Goal: Find specific page/section: Find specific page/section

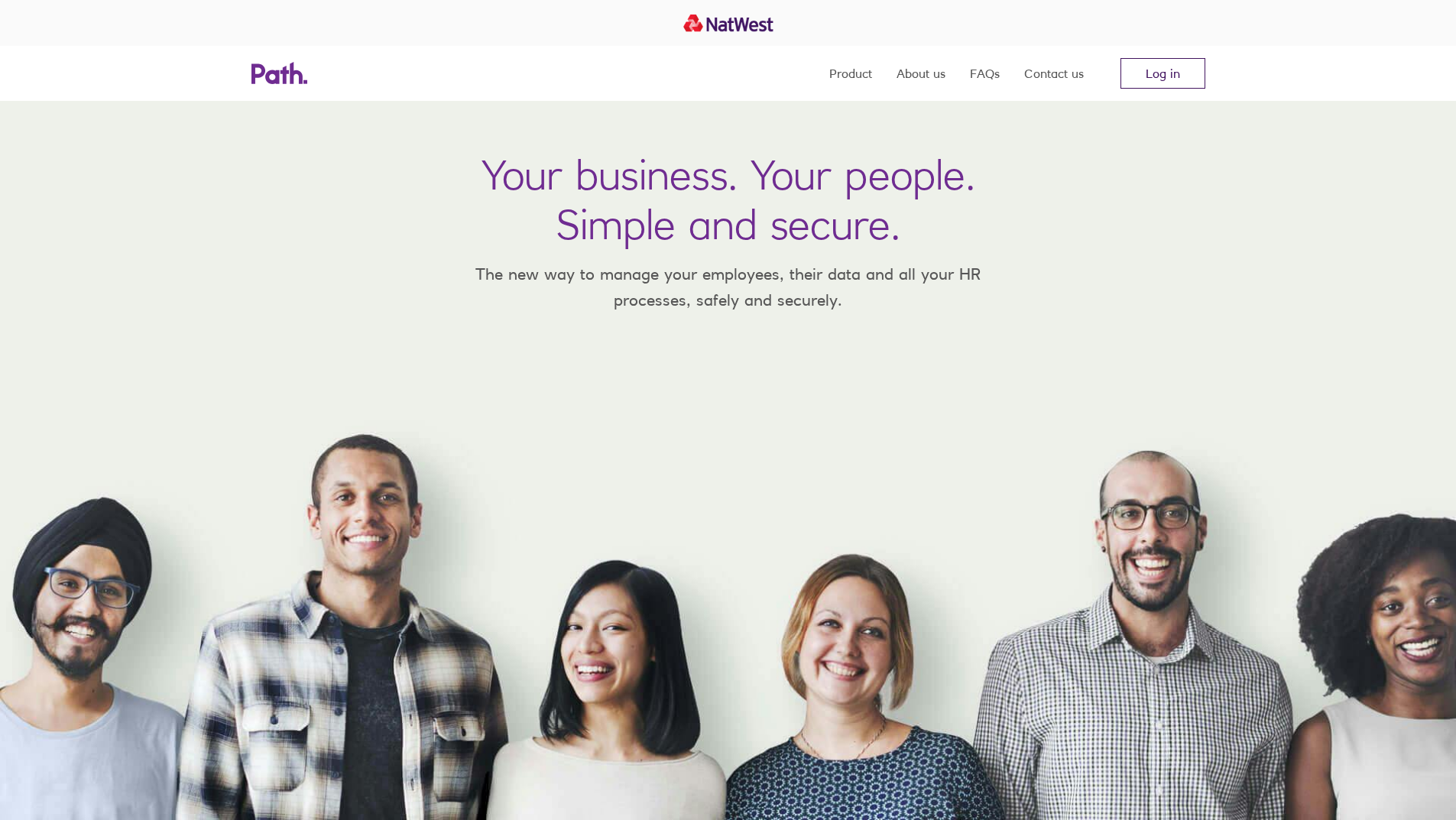
click at [1151, 76] on link "Log in" at bounding box center [1162, 74] width 84 height 31
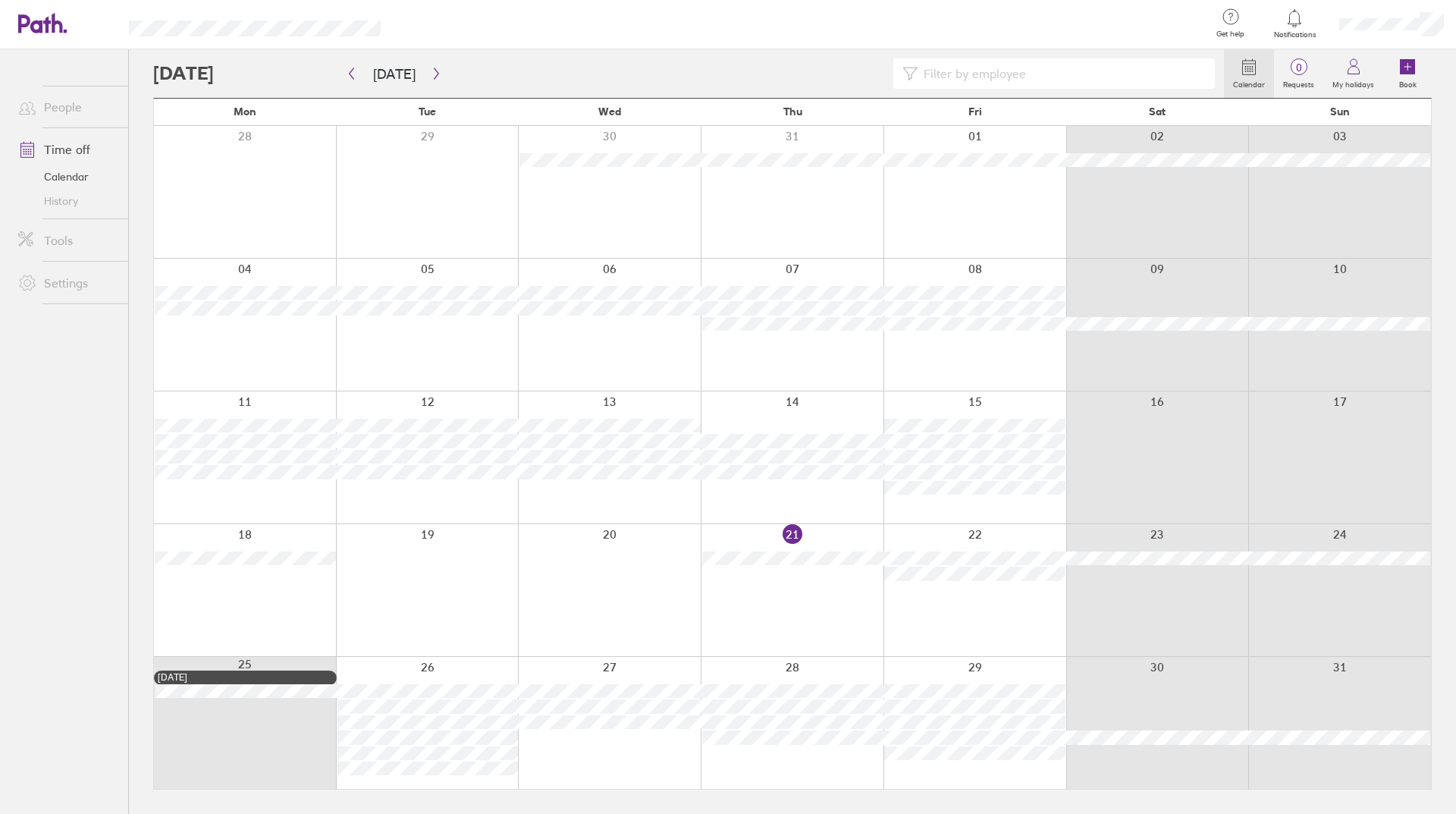
click at [54, 109] on link "People" at bounding box center [67, 107] width 122 height 30
